Goal: Find specific page/section

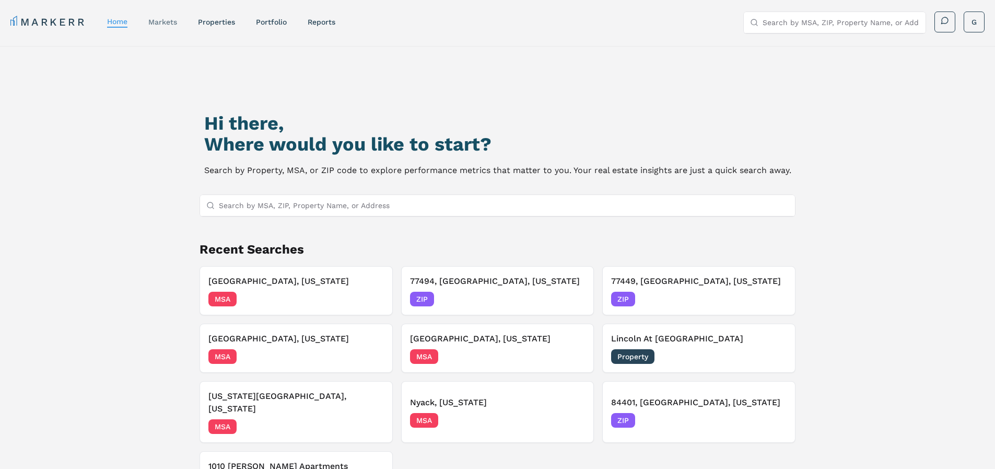
click at [160, 20] on link "markets" at bounding box center [162, 22] width 29 height 8
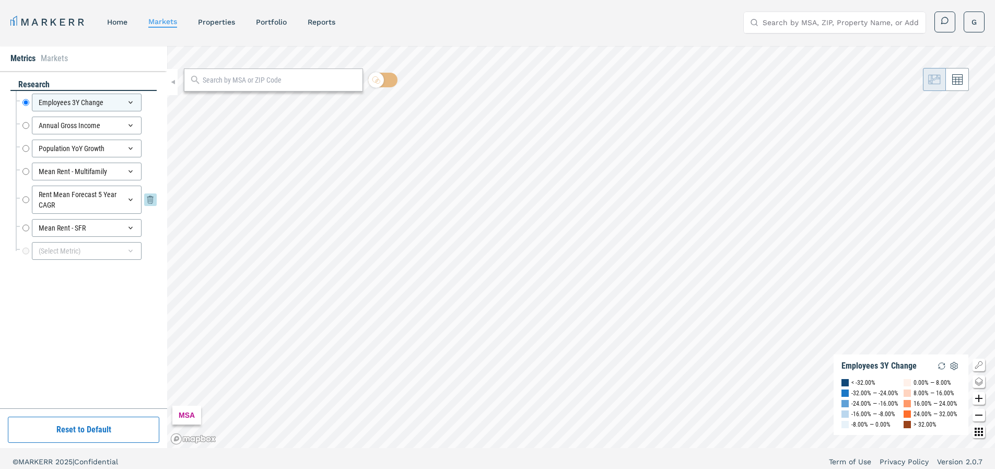
click at [27, 200] on input "Rent Mean Forecast 5 Year CAGR" at bounding box center [25, 199] width 7 height 28
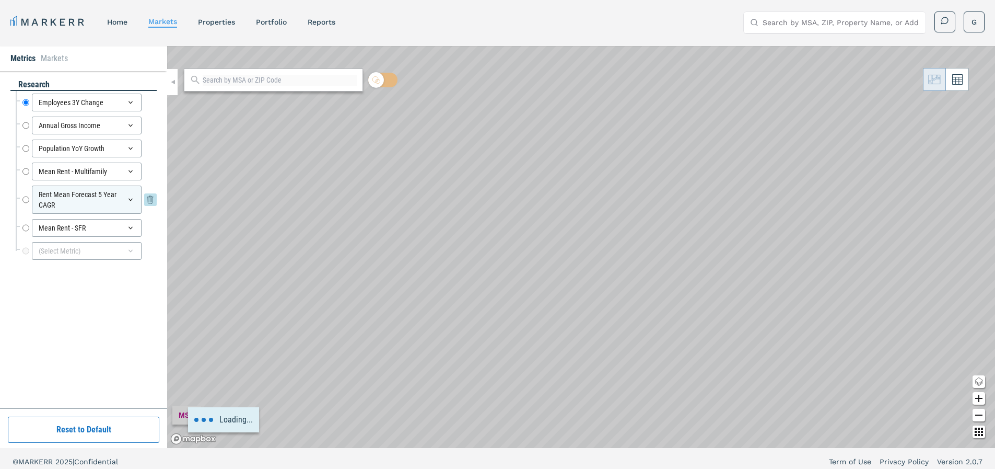
radio input "false"
radio input "true"
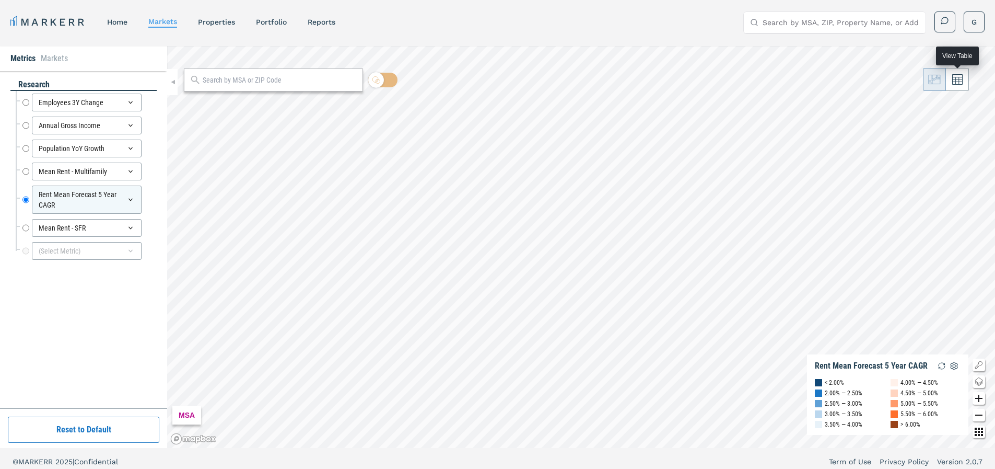
click at [954, 77] on icon at bounding box center [958, 80] width 10 height 10
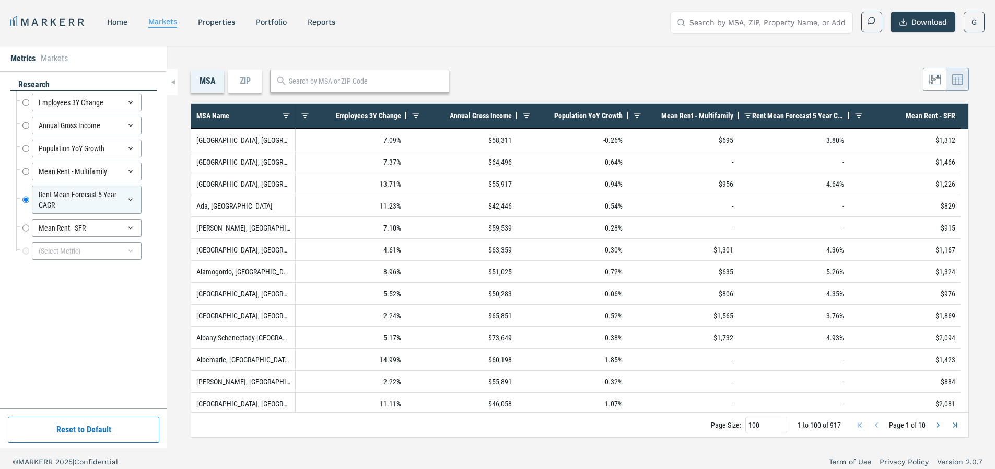
click at [808, 111] on span "Rent Mean Forecast 5 Year CAGR" at bounding box center [798, 115] width 92 height 8
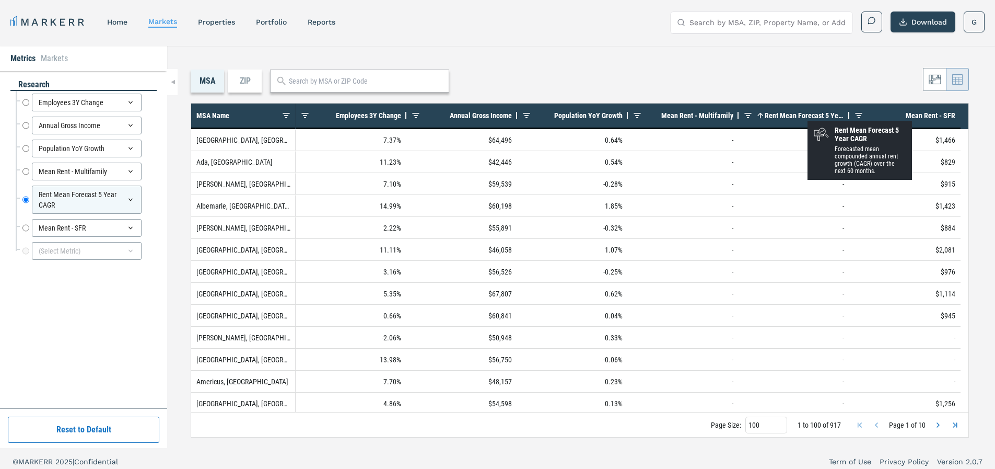
click at [808, 111] on span "Rent Mean Forecast 5 Year CAGR" at bounding box center [804, 115] width 79 height 8
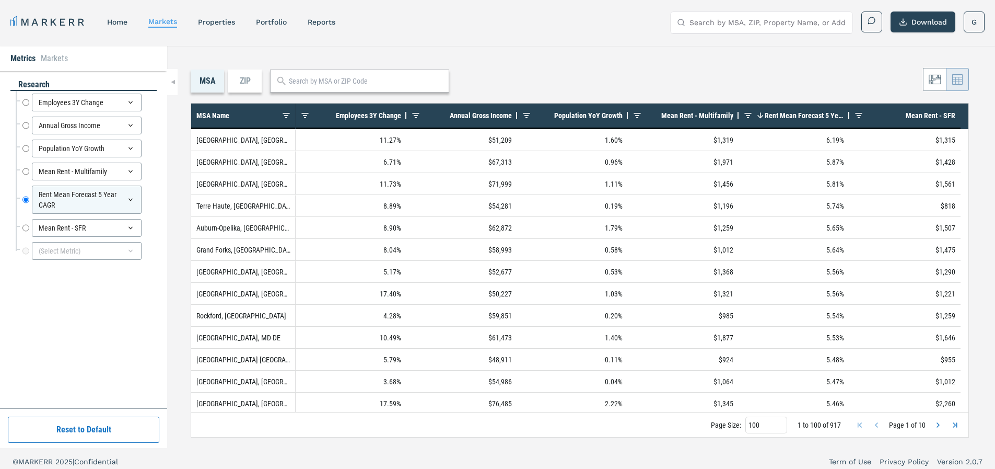
click at [726, 74] on div "MSA ZIP" at bounding box center [580, 80] width 779 height 23
